Goal: Transaction & Acquisition: Purchase product/service

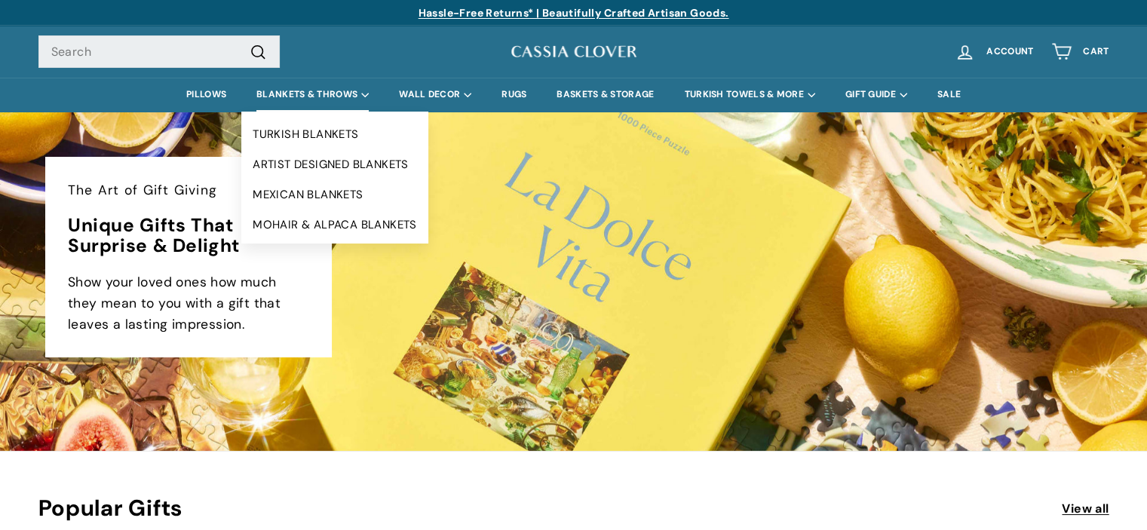
click at [306, 93] on summary "BLANKETS & THROWS" at bounding box center [312, 95] width 143 height 34
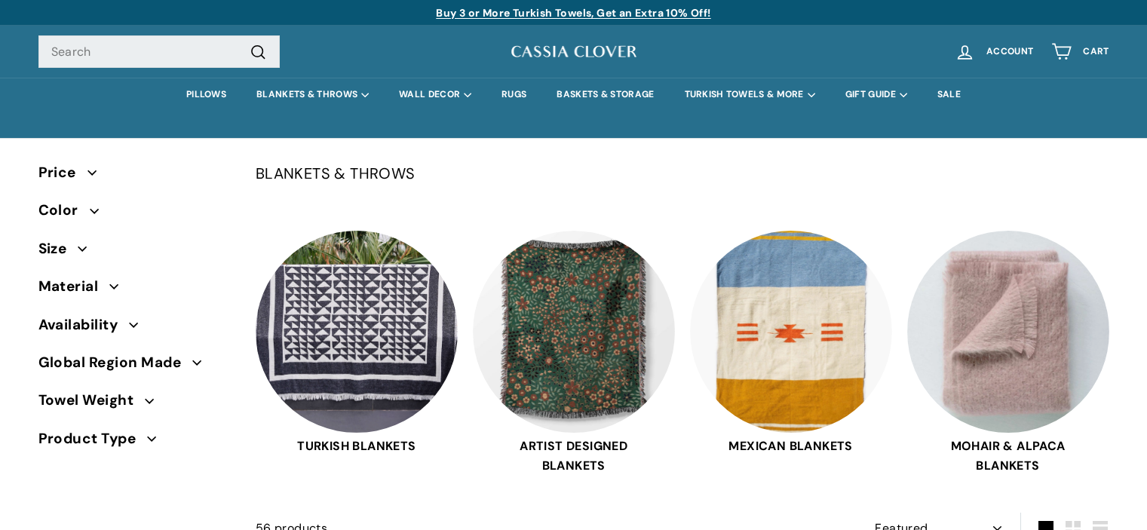
select select "manual"
drag, startPoint x: 0, startPoint y: 0, endPoint x: 1153, endPoint y: 22, distance: 1153.1
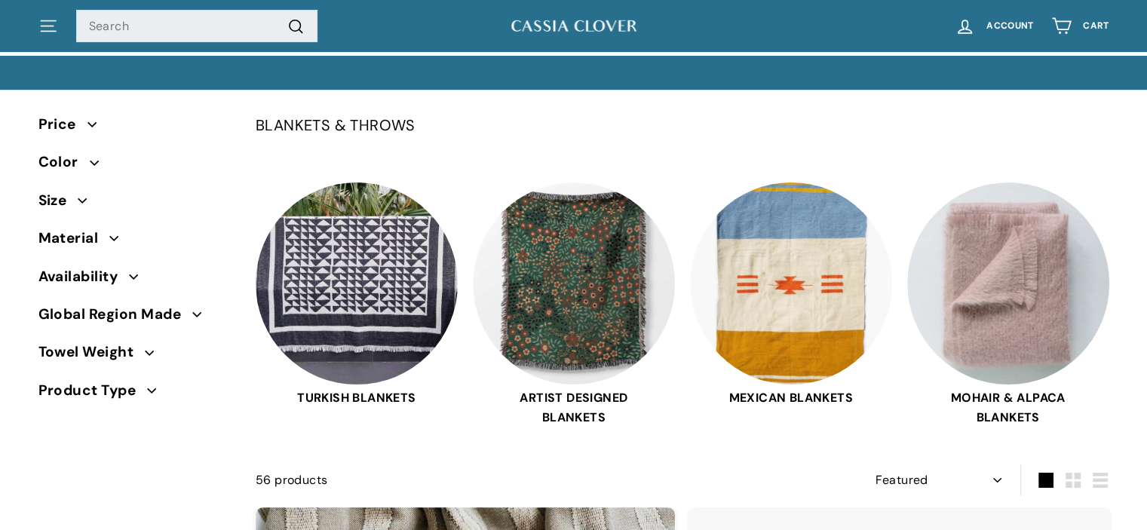
scroll to position [35, 0]
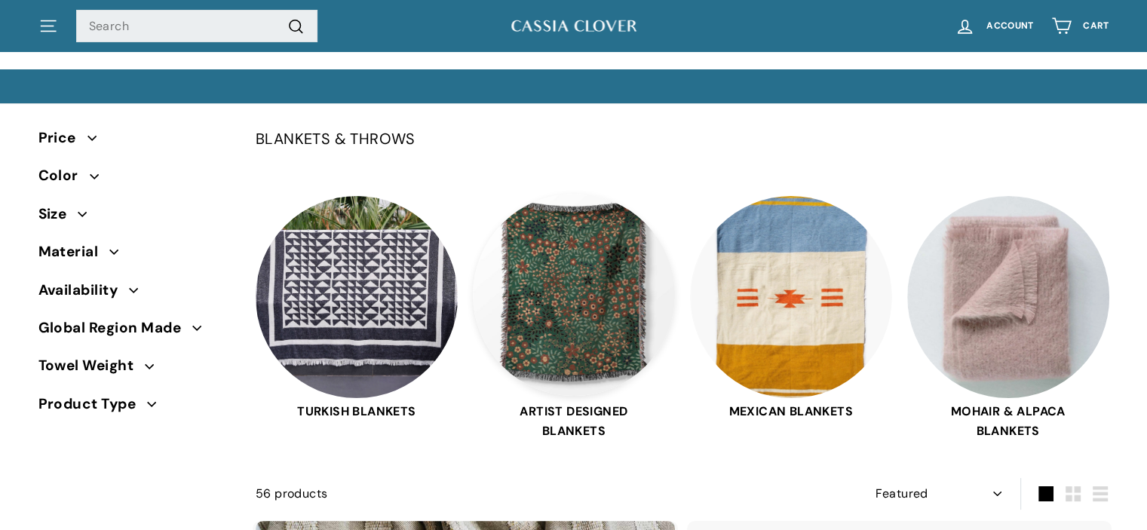
click at [592, 271] on img at bounding box center [574, 295] width 202 height 202
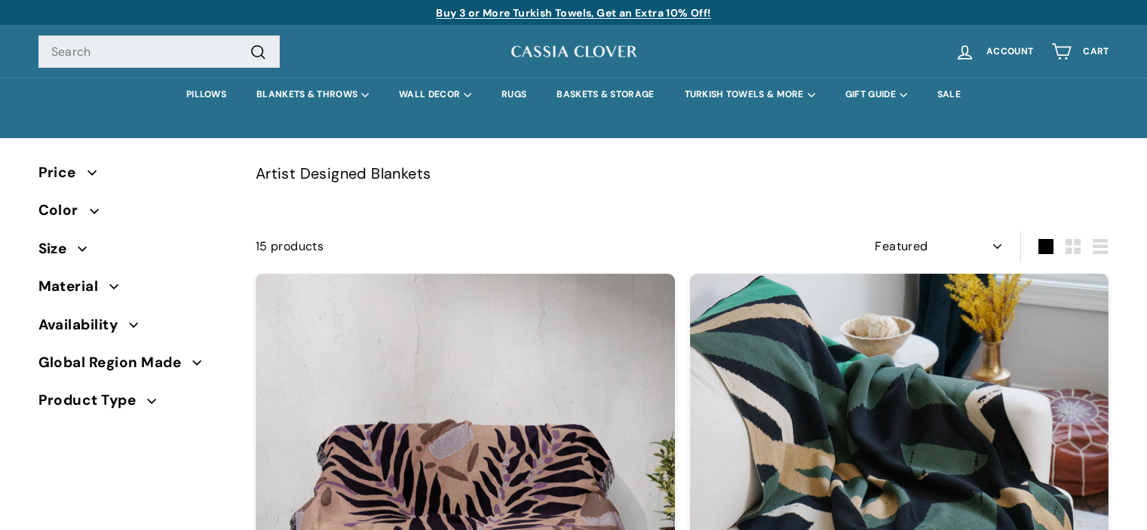
select select "manual"
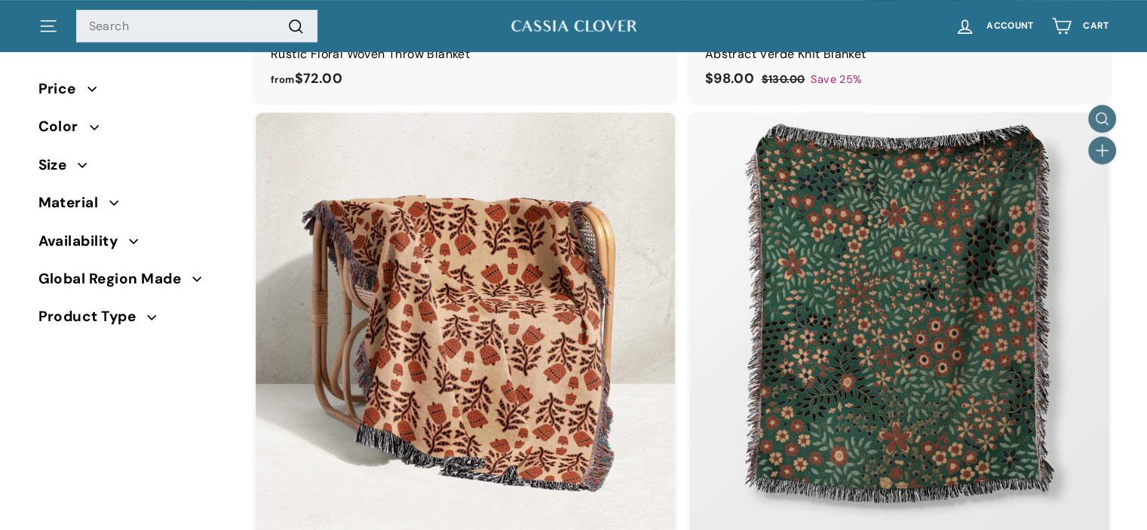
scroll to position [694, 0]
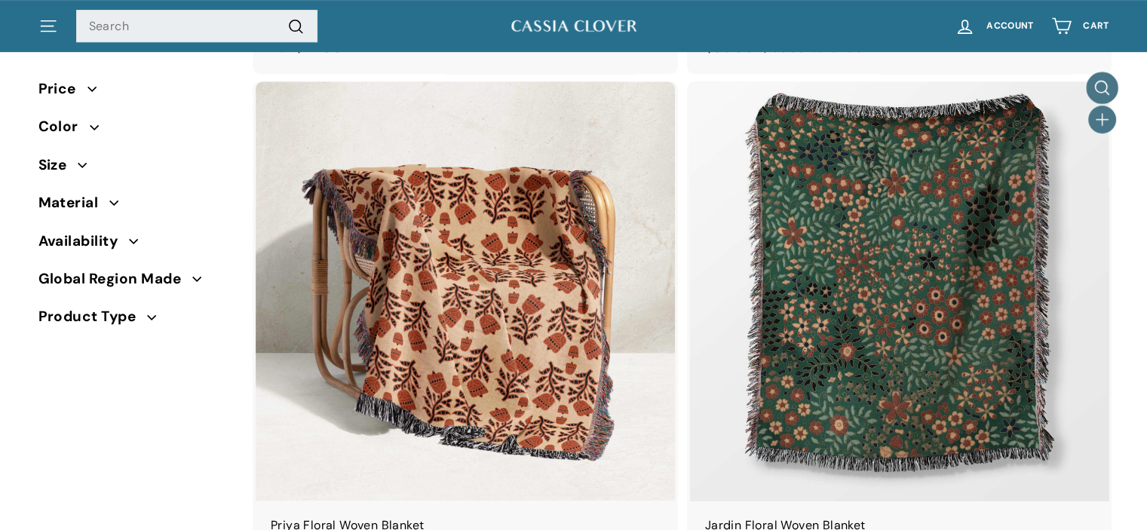
drag, startPoint x: 1152, startPoint y: 29, endPoint x: 1097, endPoint y: 98, distance: 88.0
